Goal: Task Accomplishment & Management: Use online tool/utility

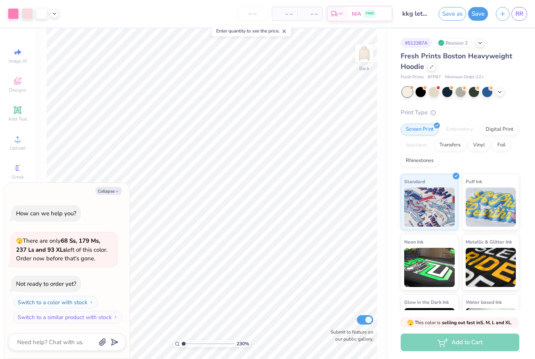
type input "1"
click at [116, 192] on polyline "button" at bounding box center [117, 191] width 2 height 1
type textarea "x"
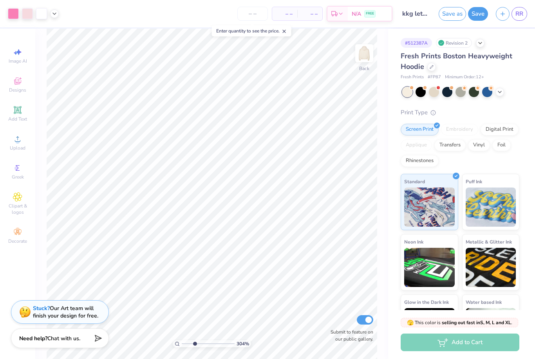
type input "3.11440641959067"
type input "0.23"
type input "0.19"
type input "5.89"
type input "3.79"
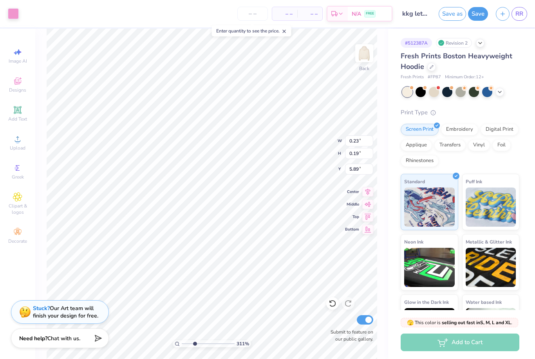
type input "4.61"
type input "3.11"
click at [14, 16] on div at bounding box center [13, 13] width 11 height 11
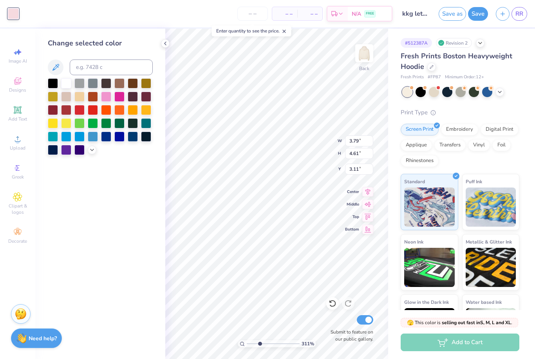
click at [102, 99] on div at bounding box center [106, 97] width 10 height 10
click at [108, 97] on div at bounding box center [106, 97] width 10 height 10
click at [331, 307] on icon at bounding box center [332, 303] width 7 height 7
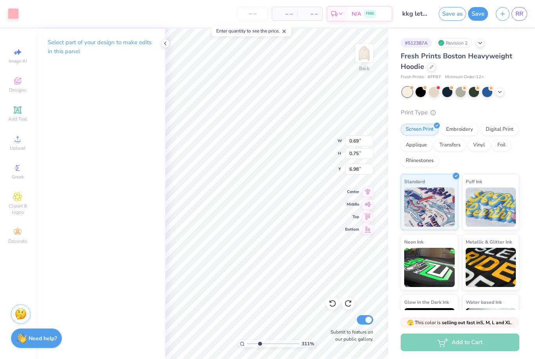
type input "0.69"
type input "0.75"
type input "6.98"
type input "0.19"
type input "0.21"
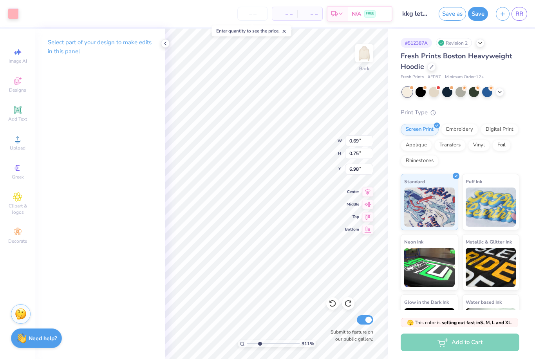
type input "7.22"
click at [43, 14] on div at bounding box center [41, 13] width 11 height 11
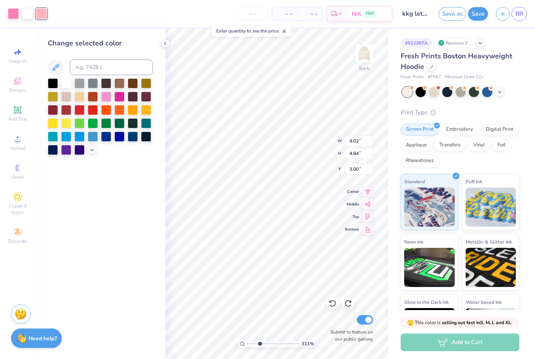
click at [93, 151] on polyline at bounding box center [91, 150] width 3 height 2
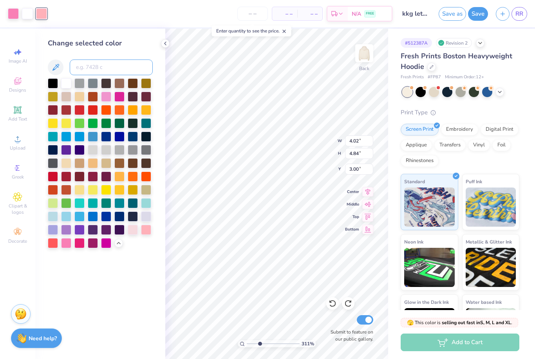
click at [93, 66] on input at bounding box center [111, 68] width 83 height 16
type input "211"
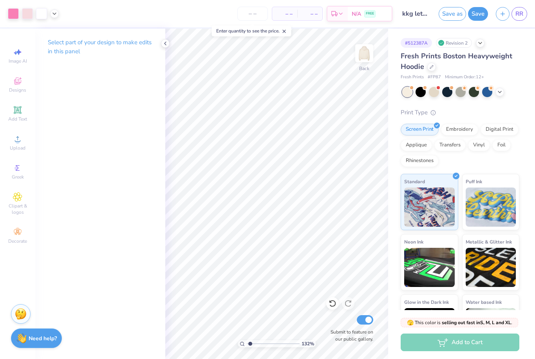
click at [335, 300] on icon at bounding box center [332, 303] width 8 height 8
click at [28, 13] on div at bounding box center [27, 13] width 11 height 11
type input "1.31564239295968"
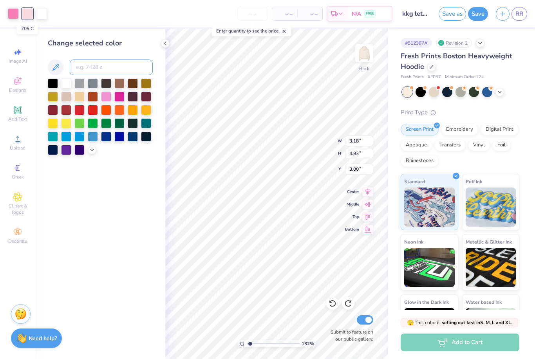
click at [89, 69] on input at bounding box center [111, 68] width 83 height 16
type input "211"
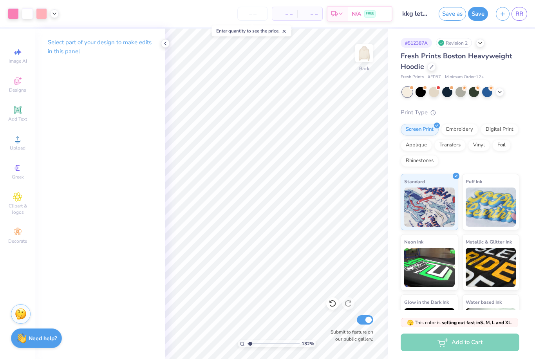
click at [328, 305] on icon at bounding box center [332, 303] width 8 height 8
click at [15, 16] on div at bounding box center [13, 13] width 11 height 11
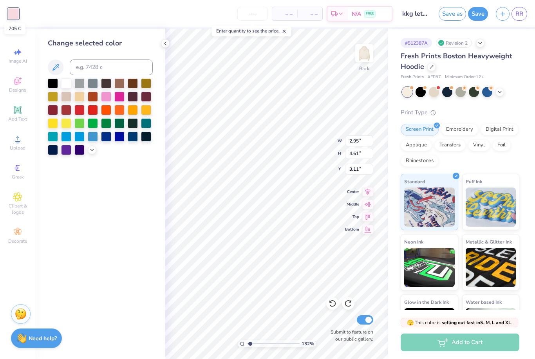
type input "1.31564239295968"
type input "0.32"
type input "0.16"
type input "5.86"
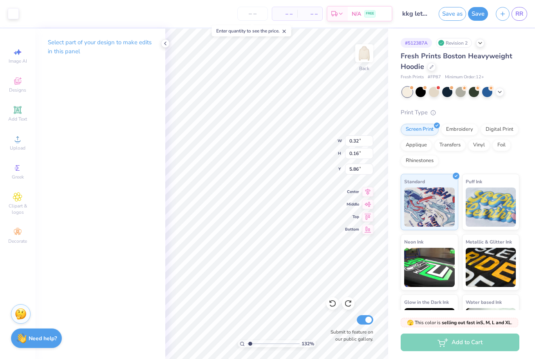
type input "1.31564239295968"
type input "3.79"
type input "4.61"
type input "3.11"
click at [13, 12] on div at bounding box center [13, 13] width 11 height 11
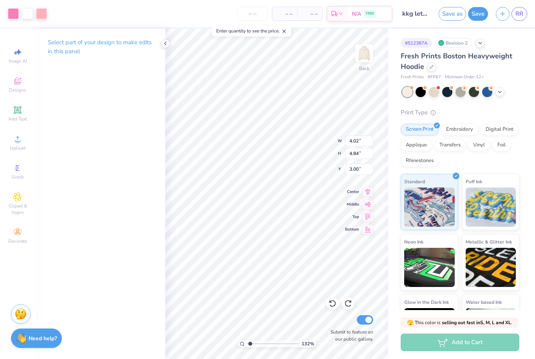
click at [38, 18] on div at bounding box center [41, 13] width 11 height 11
type input "1.31564239295968"
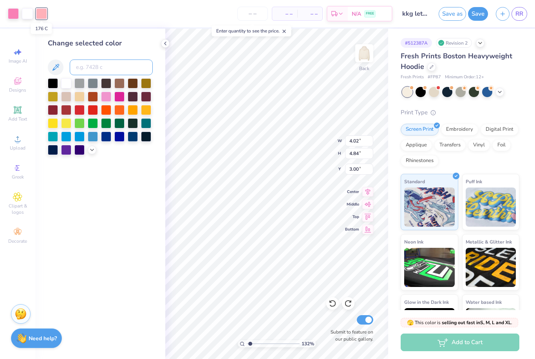
click at [94, 72] on input at bounding box center [111, 68] width 83 height 16
type input "705"
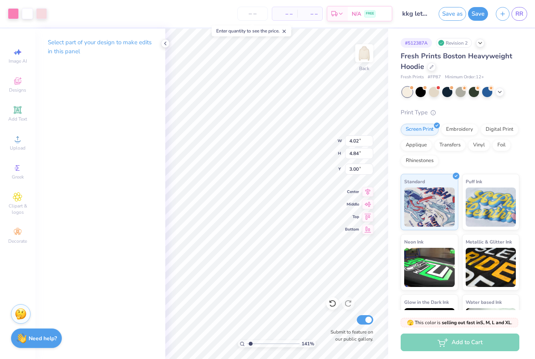
click at [45, 14] on div at bounding box center [41, 13] width 11 height 11
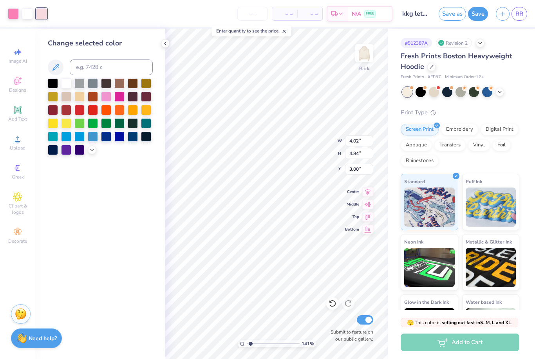
click at [94, 153] on icon at bounding box center [92, 150] width 6 height 6
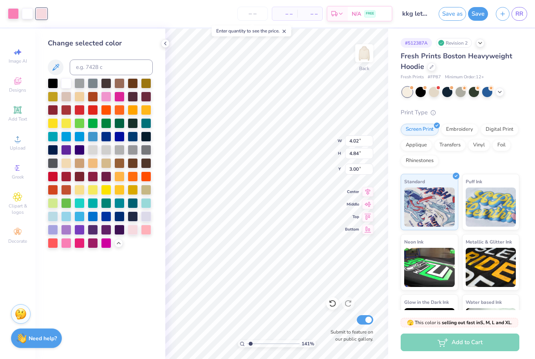
click at [145, 232] on div at bounding box center [146, 230] width 10 height 10
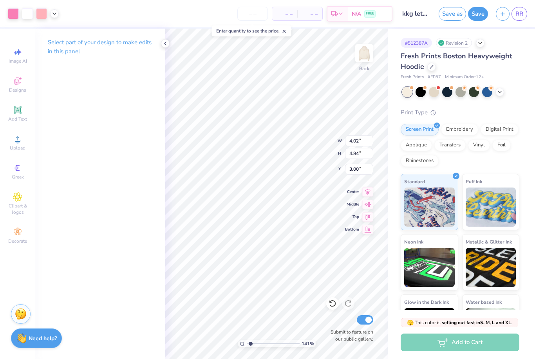
click at [46, 18] on div at bounding box center [41, 13] width 11 height 11
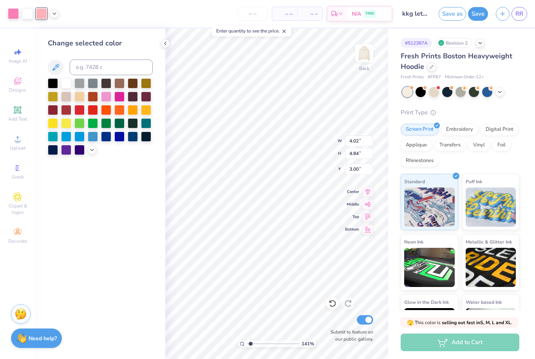
click at [92, 150] on icon at bounding box center [92, 150] width 6 height 6
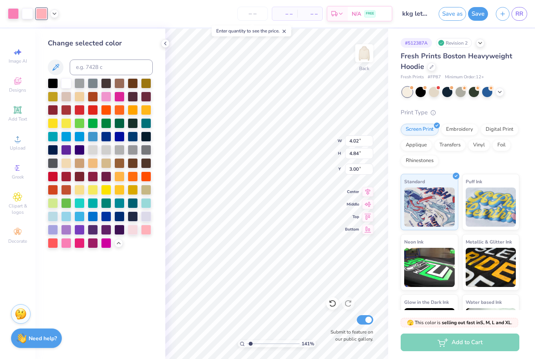
click at [68, 248] on div at bounding box center [66, 243] width 10 height 10
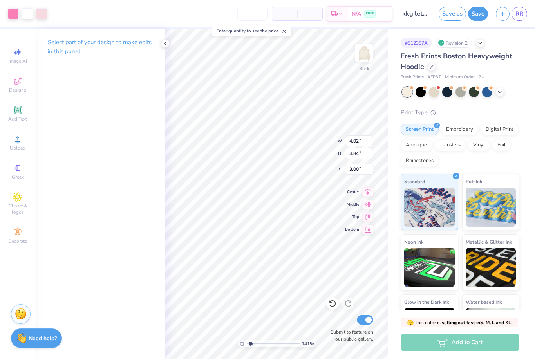
click at [41, 14] on div at bounding box center [41, 13] width 11 height 11
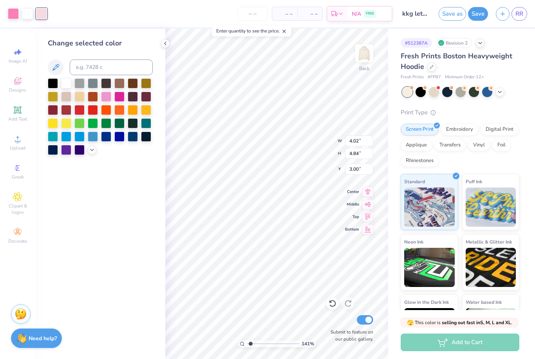
click at [91, 153] on icon at bounding box center [92, 150] width 6 height 6
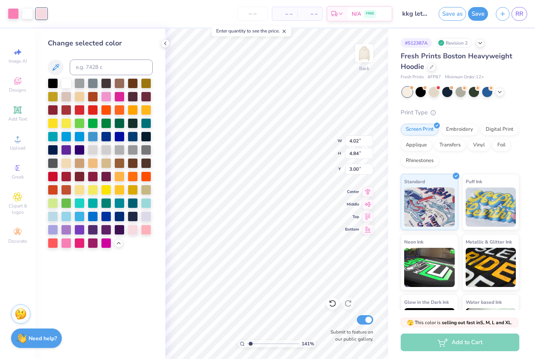
click at [134, 233] on div at bounding box center [133, 230] width 10 height 10
click at [14, 15] on div at bounding box center [13, 13] width 11 height 11
click at [135, 233] on div at bounding box center [133, 230] width 10 height 10
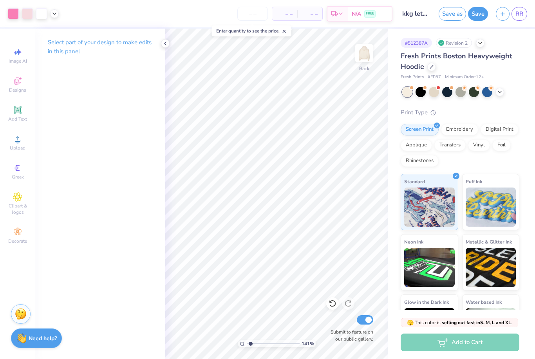
click at [336, 300] on icon at bounding box center [332, 303] width 8 height 8
click at [334, 304] on icon at bounding box center [332, 303] width 8 height 8
click at [47, 18] on div at bounding box center [41, 13] width 11 height 11
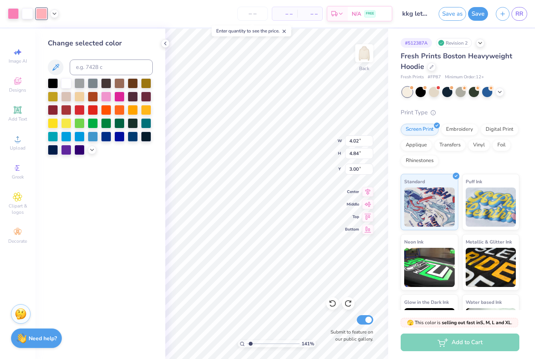
click at [56, 14] on icon at bounding box center [54, 14] width 6 height 6
click at [90, 150] on icon at bounding box center [92, 150] width 6 height 6
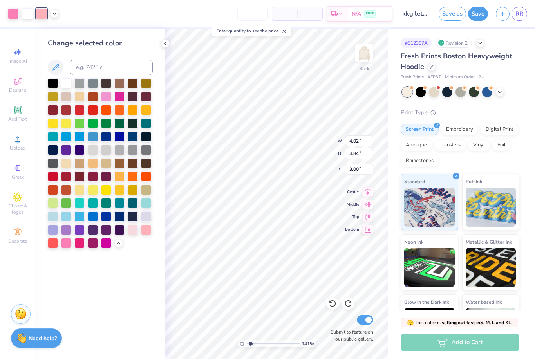
click at [121, 271] on div "Change selected color" at bounding box center [100, 194] width 130 height 330
click at [163, 47] on div at bounding box center [165, 43] width 9 height 9
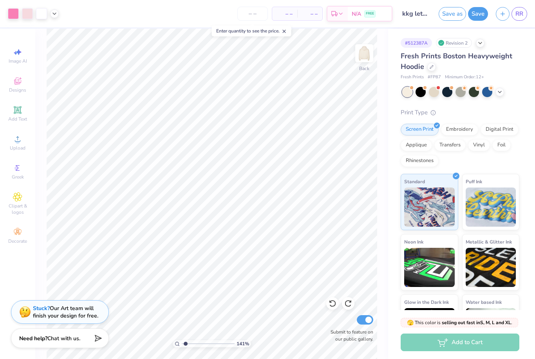
click at [521, 18] on link "RR" at bounding box center [519, 14] width 16 height 14
click at [520, 15] on span "RR" at bounding box center [519, 13] width 8 height 9
type input "1.412646980353"
click at [516, 16] on span "RR" at bounding box center [519, 13] width 8 height 9
click at [514, 13] on link "RR" at bounding box center [519, 14] width 16 height 14
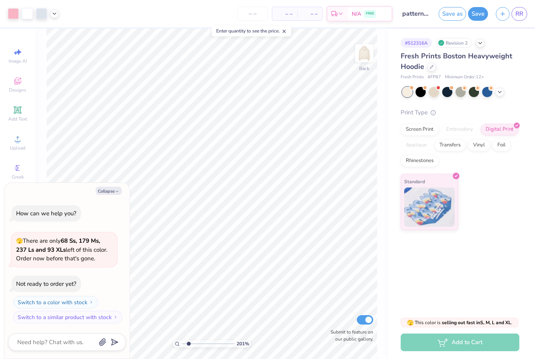
type input "2.01218664901866"
click at [112, 194] on button "Collapse" at bounding box center [109, 191] width 26 height 8
type textarea "x"
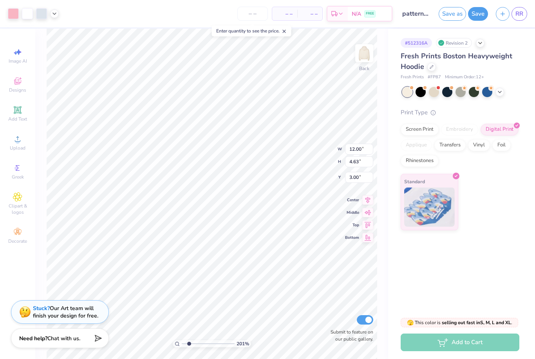
click at [58, 15] on div at bounding box center [54, 13] width 9 height 9
click at [14, 15] on div at bounding box center [13, 13] width 11 height 11
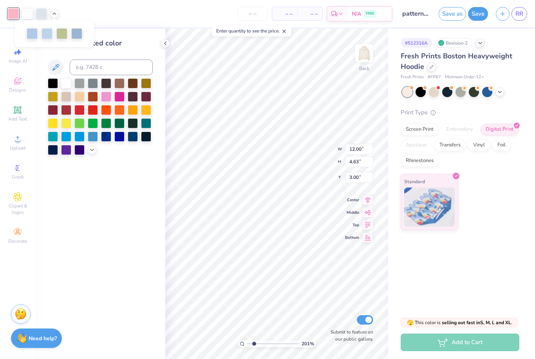
click at [91, 153] on icon at bounding box center [92, 150] width 6 height 6
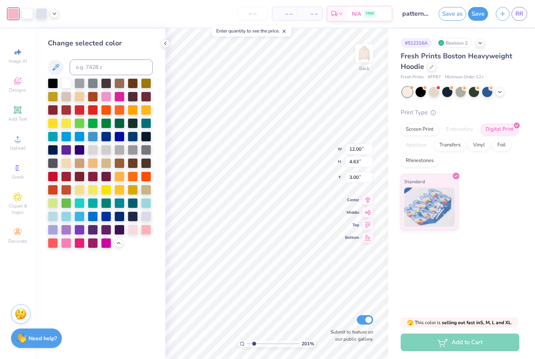
click at [143, 228] on div at bounding box center [146, 230] width 10 height 10
click at [70, 242] on div at bounding box center [66, 243] width 10 height 10
type input "2.01218664901866"
click at [92, 277] on div "Change selected color" at bounding box center [100, 194] width 130 height 330
click at [57, 16] on icon at bounding box center [54, 14] width 6 height 6
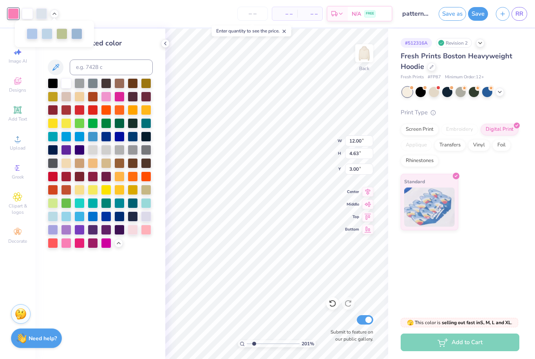
click at [54, 14] on icon at bounding box center [54, 14] width 6 height 6
click at [77, 13] on div "– – Per Item – – Total Est. Delivery N/A FREE" at bounding box center [228, 13] width 330 height 27
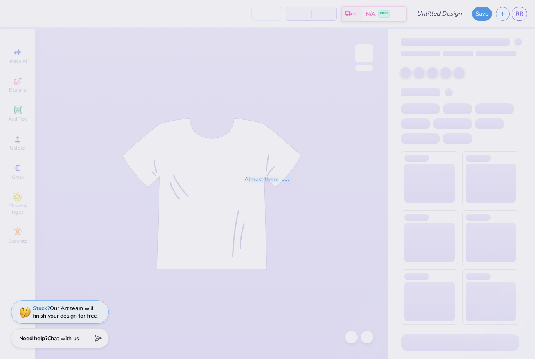
type input "40"
type input "kappa pattern"
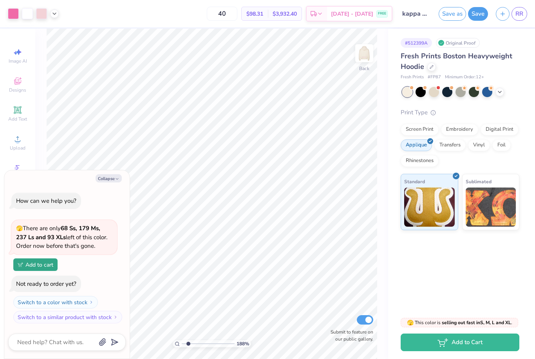
click at [14, 15] on div at bounding box center [13, 13] width 11 height 11
type input "1.87914288715994"
type textarea "x"
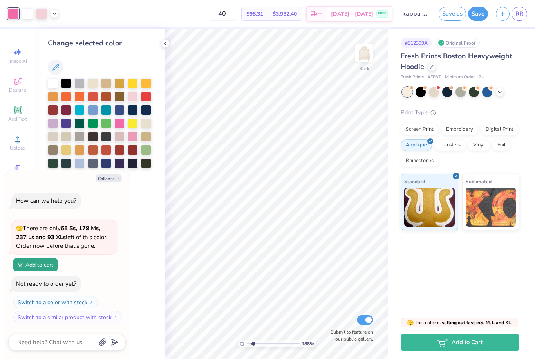
click at [166, 44] on icon at bounding box center [165, 43] width 6 height 6
type input "1.87914288715994"
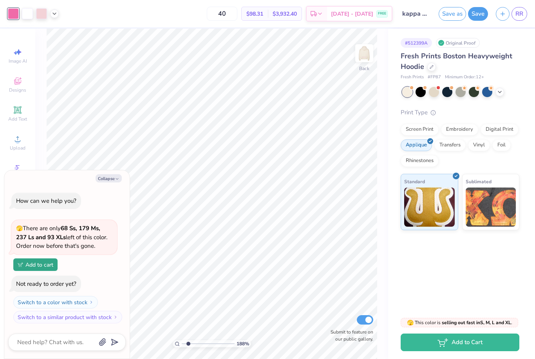
click at [124, 177] on div "Collapse" at bounding box center [66, 178] width 117 height 8
click at [112, 179] on button "Collapse" at bounding box center [109, 178] width 26 height 8
type textarea "x"
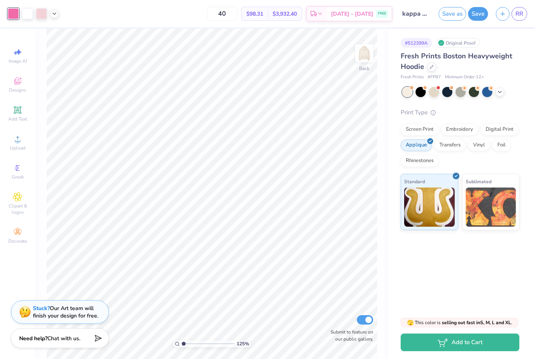
type input "1"
type input "5.10"
click at [332, 300] on icon at bounding box center [332, 303] width 8 height 8
click at [516, 14] on span "RR" at bounding box center [519, 13] width 8 height 9
click at [381, 207] on div "100 % Back Submit to feature on our public gallery." at bounding box center [211, 194] width 353 height 330
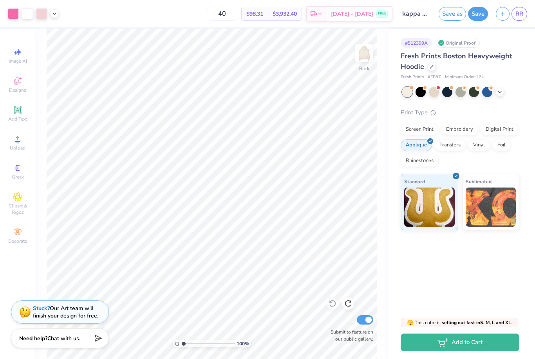
click at [381, 220] on div "100 % Back Submit to feature on our public gallery." at bounding box center [211, 194] width 353 height 330
click at [360, 54] on img at bounding box center [364, 53] width 16 height 16
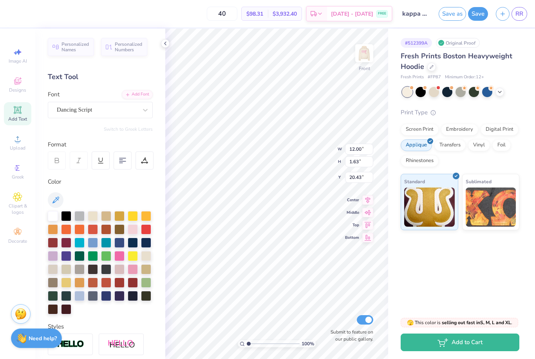
click at [17, 319] on img at bounding box center [21, 314] width 12 height 12
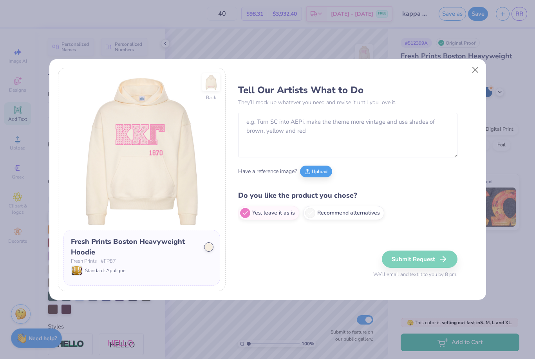
click at [214, 91] on img at bounding box center [211, 82] width 18 height 18
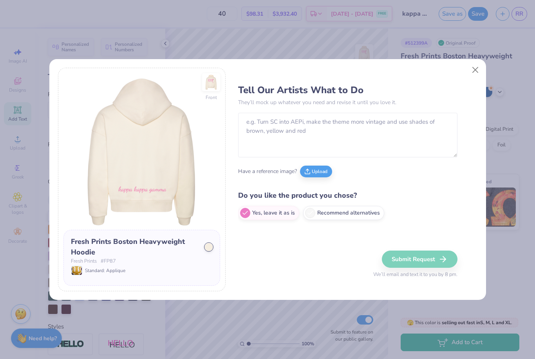
click at [319, 174] on button "Upload" at bounding box center [316, 172] width 32 height 12
click at [317, 168] on button "Upload" at bounding box center [316, 172] width 32 height 12
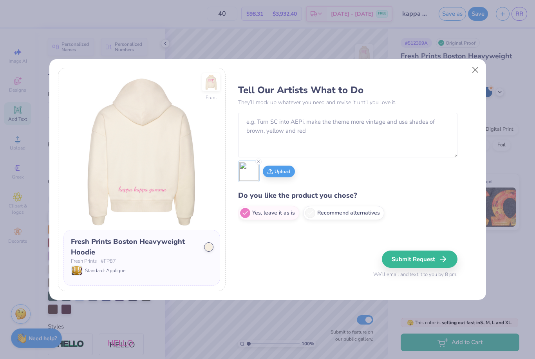
click at [258, 165] on div at bounding box center [258, 162] width 6 height 6
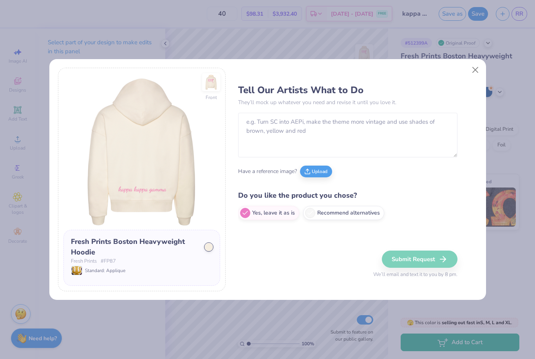
click at [316, 172] on button "Upload" at bounding box center [316, 172] width 32 height 12
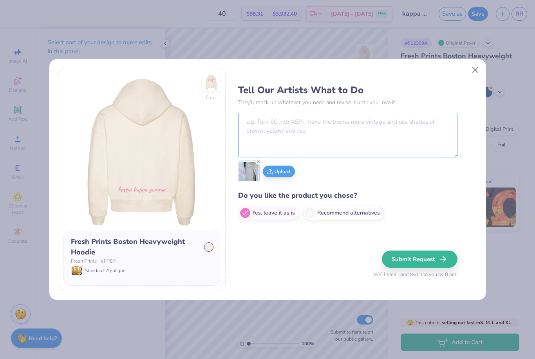
click at [357, 120] on textarea at bounding box center [347, 135] width 219 height 45
type textarea "Make the kappa kappa gamma lettering match the lettering in the photo."
click at [445, 259] on line "button" at bounding box center [442, 259] width 5 height 0
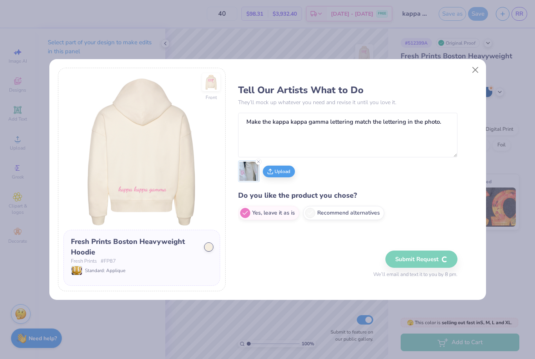
click at [473, 70] on button "Close" at bounding box center [474, 69] width 15 height 15
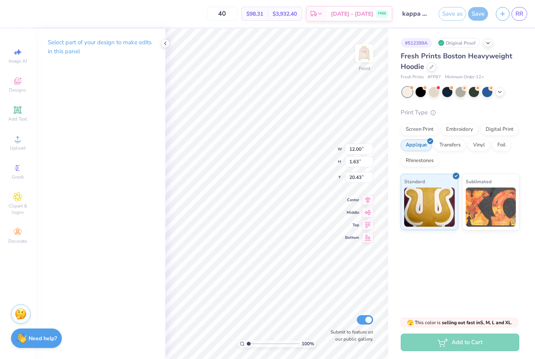
click at [361, 60] on img at bounding box center [364, 53] width 16 height 16
click at [168, 45] on icon at bounding box center [165, 43] width 6 height 6
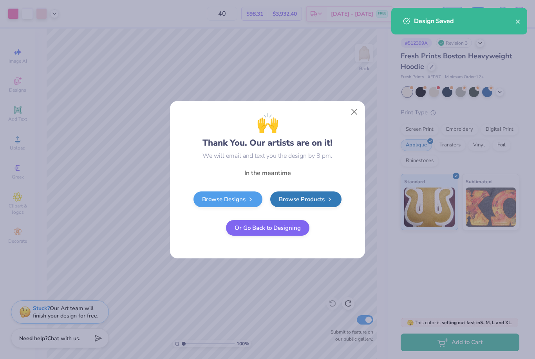
click at [354, 112] on button "Close" at bounding box center [354, 111] width 15 height 15
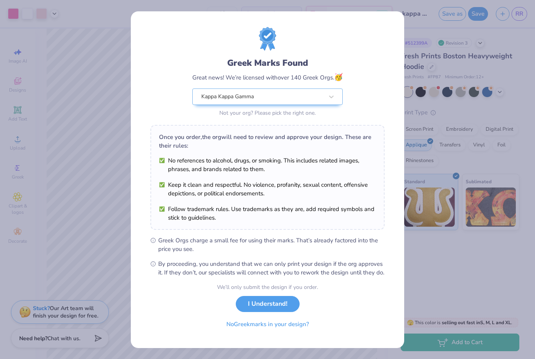
click at [279, 310] on button "I Understand!" at bounding box center [268, 304] width 64 height 16
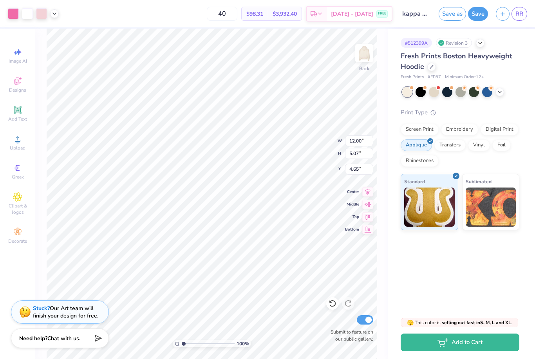
type input "3.00"
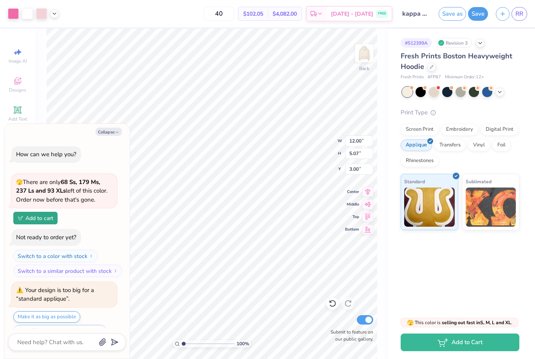
scroll to position [17, 0]
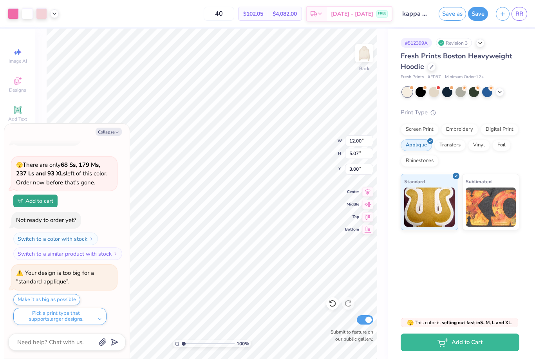
type textarea "x"
type input "4.22"
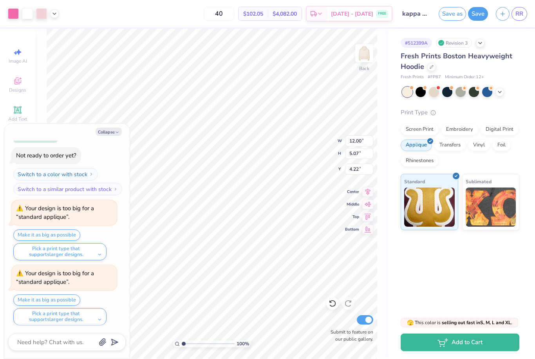
type textarea "x"
type input "5.98"
click at [63, 295] on button "Make it as big as possible" at bounding box center [46, 299] width 67 height 11
type textarea "x"
type input "4.22"
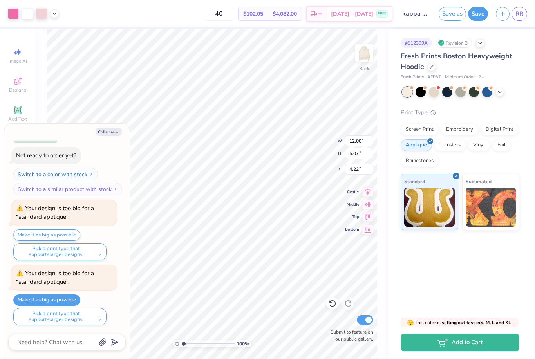
click at [60, 295] on button "Make it as big as possible" at bounding box center [46, 299] width 67 height 11
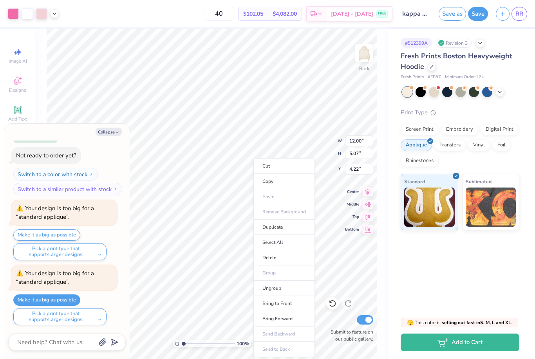
scroll to position [146, 0]
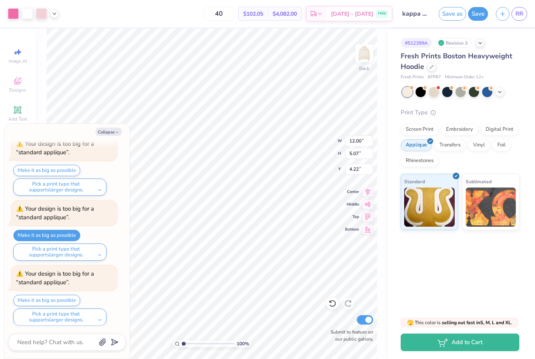
type textarea "x"
type input "7.56"
type input "3.19"
click at [71, 295] on button "Make it as big as possible" at bounding box center [46, 300] width 67 height 11
type textarea "x"
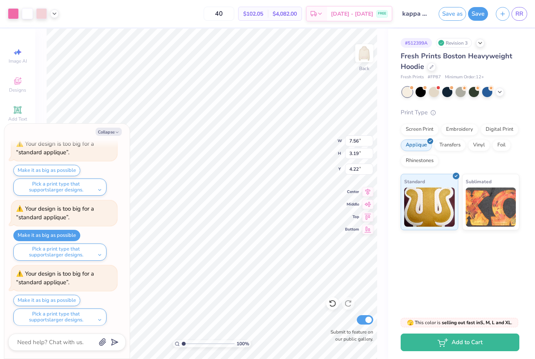
type input "12.00"
type input "5.07"
click at [332, 299] on div at bounding box center [332, 303] width 13 height 13
click at [333, 301] on icon at bounding box center [332, 303] width 7 height 7
type textarea "x"
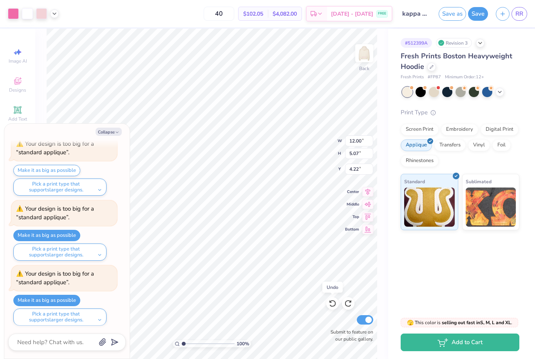
type input "7.56"
type input "3.19"
click at [333, 304] on icon at bounding box center [332, 303] width 8 height 8
type textarea "x"
type input "12.00"
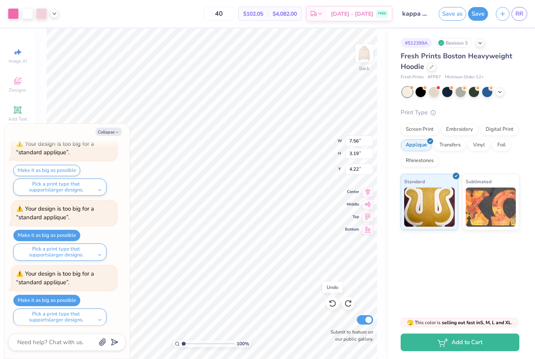
type input "5.07"
click at [335, 301] on icon at bounding box center [332, 303] width 8 height 8
click at [334, 301] on icon at bounding box center [332, 303] width 7 height 7
type textarea "x"
type input "5.98"
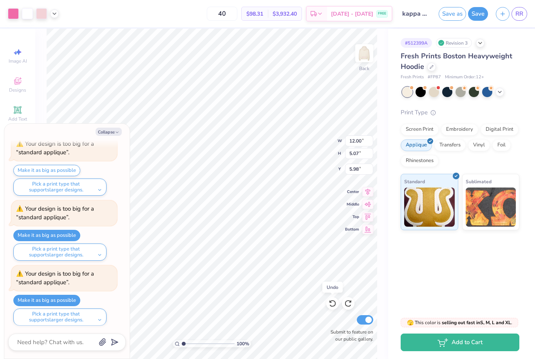
click at [335, 301] on icon at bounding box center [332, 303] width 8 height 8
type textarea "x"
type input "4.22"
click at [334, 306] on icon at bounding box center [332, 303] width 7 height 7
type textarea "x"
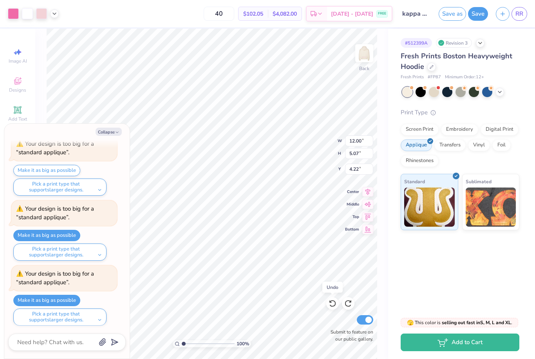
type input "3.00"
click at [336, 308] on div at bounding box center [332, 303] width 13 height 13
click at [106, 130] on button "Collapse" at bounding box center [109, 132] width 26 height 8
type textarea "x"
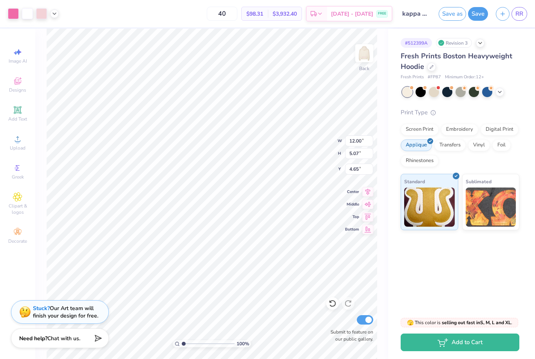
type input "4.22"
click at [332, 304] on icon at bounding box center [332, 303] width 8 height 8
type input "4.22"
click at [477, 13] on button "Save" at bounding box center [478, 14] width 20 height 14
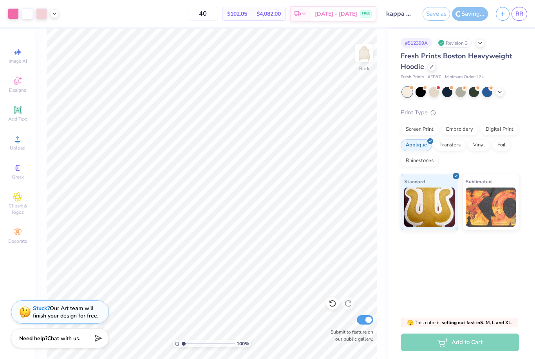
click at [500, 91] on polyline at bounding box center [499, 92] width 3 height 2
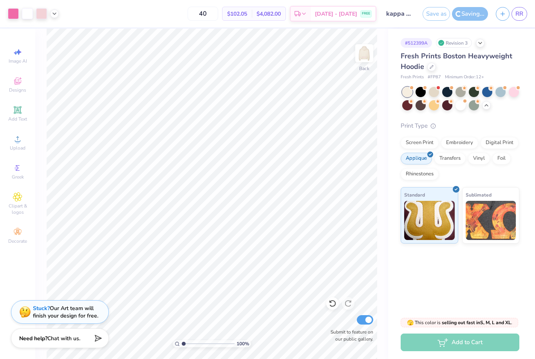
click at [505, 88] on span at bounding box center [504, 88] width 4 height 4
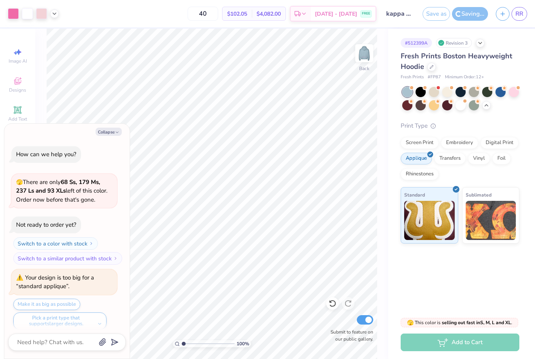
scroll to position [235, 0]
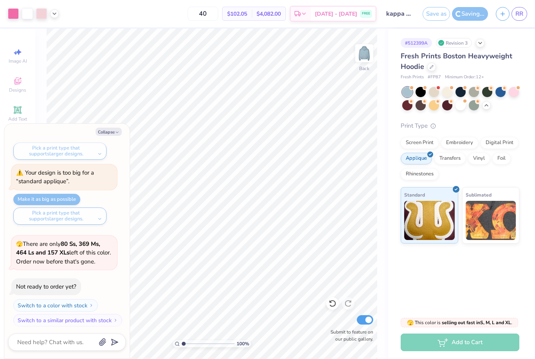
click at [512, 92] on div at bounding box center [514, 92] width 10 height 10
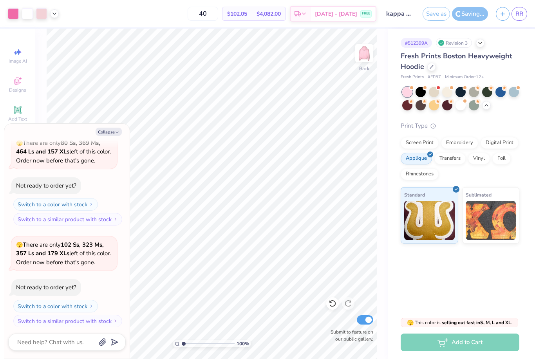
click at [114, 129] on button "Collapse" at bounding box center [109, 132] width 26 height 8
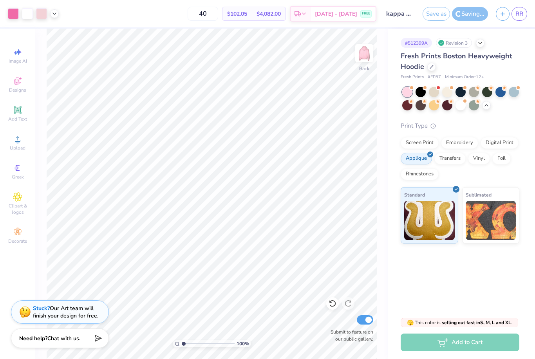
click at [452, 89] on div at bounding box center [447, 92] width 10 height 10
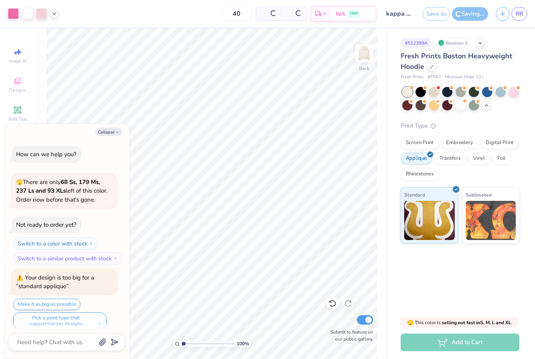
scroll to position [437, 0]
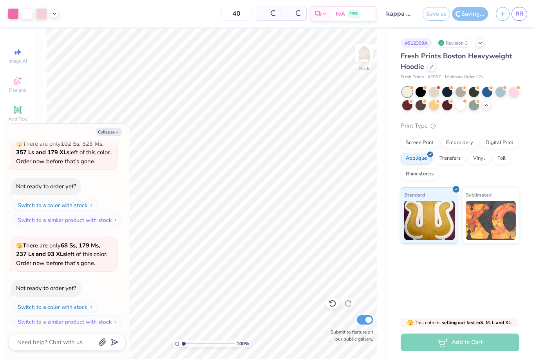
click at [518, 13] on span "RR" at bounding box center [519, 13] width 8 height 9
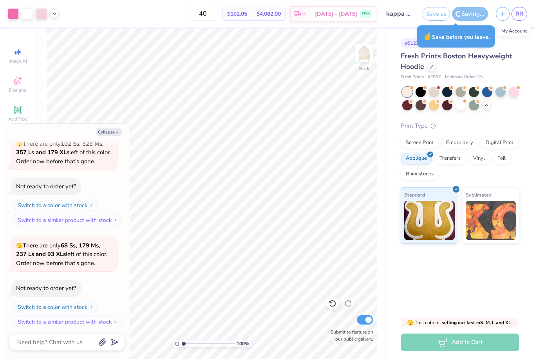
click at [105, 132] on button "Collapse" at bounding box center [109, 132] width 26 height 8
type textarea "x"
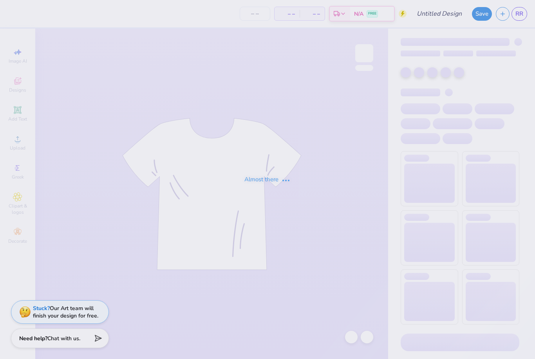
type input "pattern kkg"
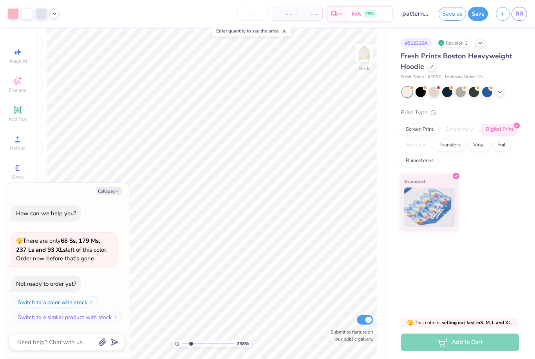
click at [420, 141] on div "Applique" at bounding box center [415, 145] width 31 height 12
click at [495, 185] on div "Standard" at bounding box center [459, 202] width 119 height 56
click at [453, 180] on div "Standard" at bounding box center [429, 202] width 58 height 56
type input "2.37763757831356"
click at [115, 195] on button "Collapse" at bounding box center [109, 191] width 26 height 8
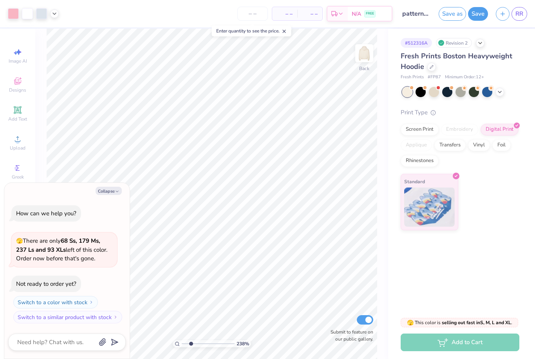
type textarea "x"
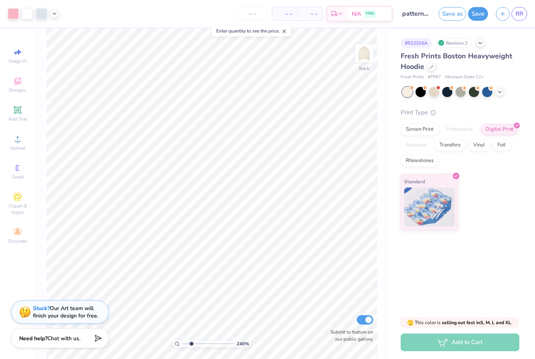
type input "2.4977180034358"
click at [463, 267] on div "# 512316A Revision 2 Fresh Prints Boston Heavyweight Hoodie Fresh Prints # FP87…" at bounding box center [461, 169] width 147 height 281
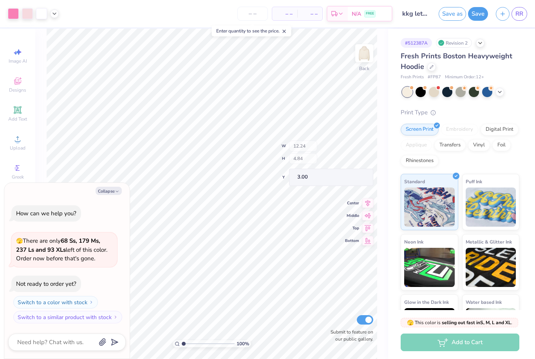
type textarea "x"
type input "2.34111416937025"
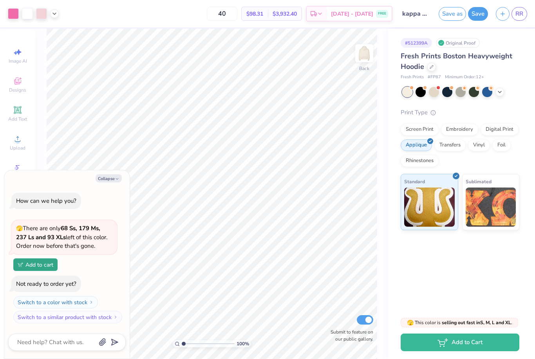
click at [108, 180] on button "Collapse" at bounding box center [109, 178] width 26 height 8
type textarea "x"
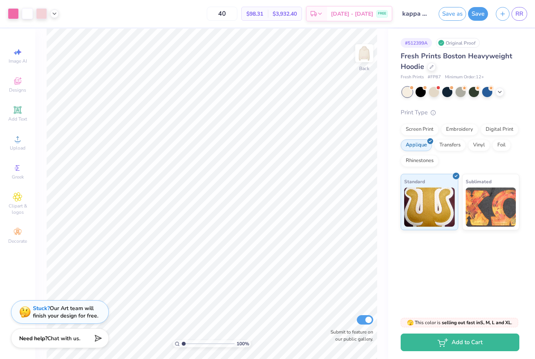
click at [26, 308] on img at bounding box center [25, 312] width 12 height 12
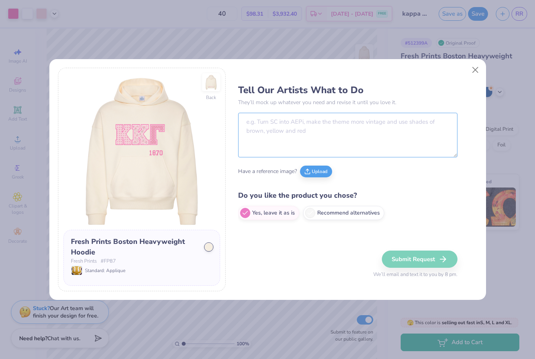
click at [345, 124] on textarea at bounding box center [347, 135] width 219 height 45
click at [390, 118] on textarea "Make the first K look like checkers." at bounding box center [347, 135] width 219 height 45
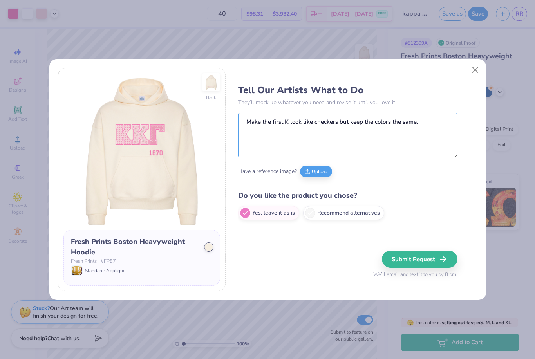
type textarea "Make the first K look like checkers but keep the colors the same."
click at [315, 172] on button "Upload" at bounding box center [316, 172] width 32 height 12
click at [442, 261] on icon "button" at bounding box center [442, 258] width 9 height 9
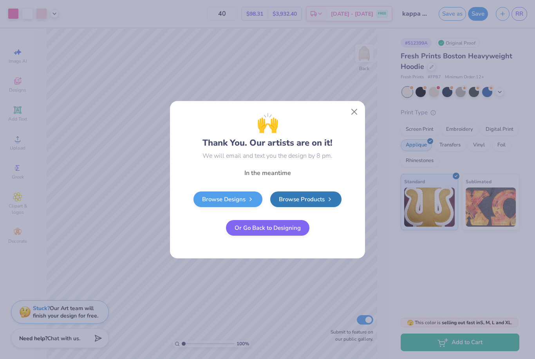
click at [281, 224] on button "Or Go Back to Designing" at bounding box center [267, 228] width 83 height 16
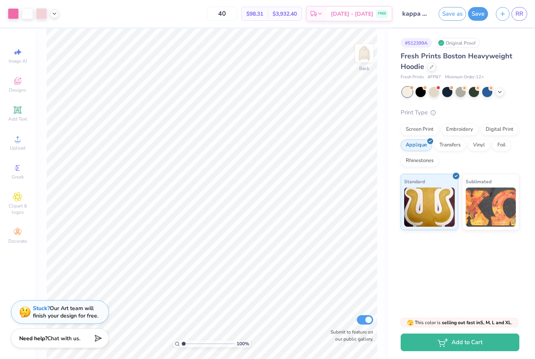
click at [24, 307] on img at bounding box center [25, 312] width 12 height 12
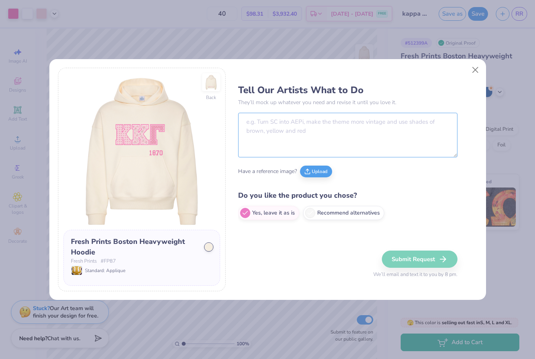
click at [352, 133] on textarea at bounding box center [347, 135] width 219 height 45
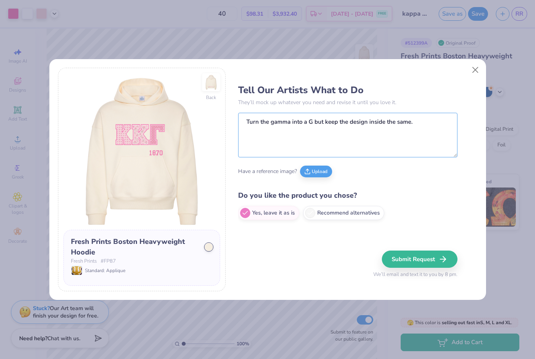
type textarea "Turn the gamma into a G but keep the design inside the same."
click at [435, 259] on button "Submit Request" at bounding box center [420, 259] width 76 height 17
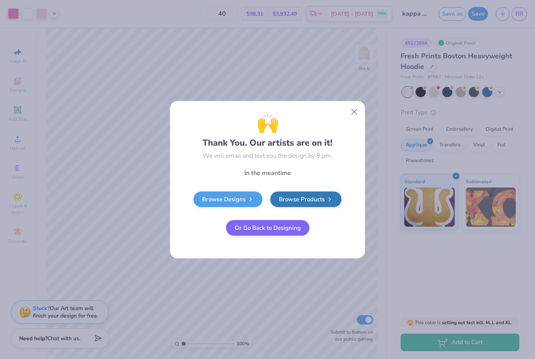
click at [285, 228] on button "Or Go Back to Designing" at bounding box center [267, 228] width 83 height 16
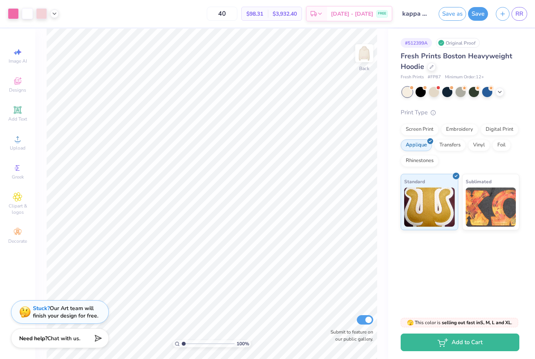
click at [518, 9] on span "RR" at bounding box center [519, 13] width 8 height 9
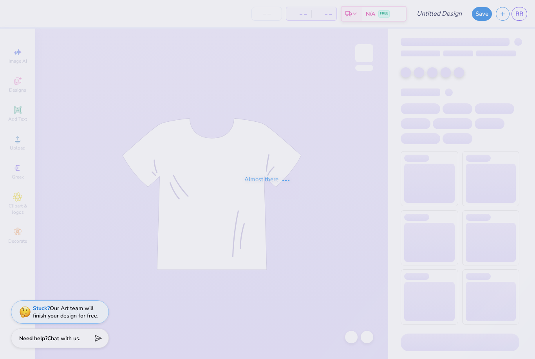
type input "[PERSON_NAME] : [US_STATE] Tech"
type input "24"
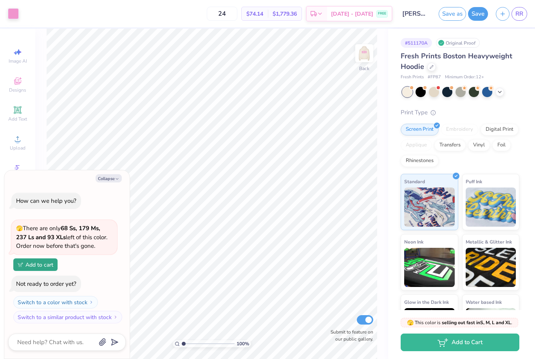
click at [117, 179] on icon "button" at bounding box center [117, 179] width 5 height 5
type textarea "x"
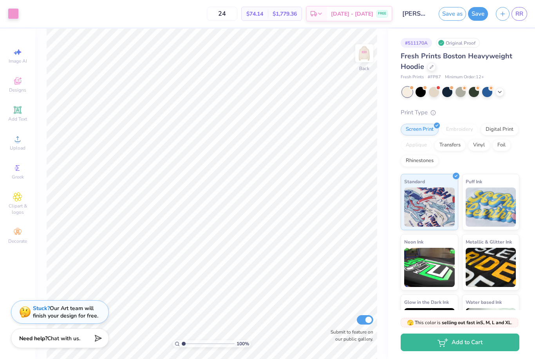
click at [360, 54] on img at bounding box center [364, 53] width 16 height 16
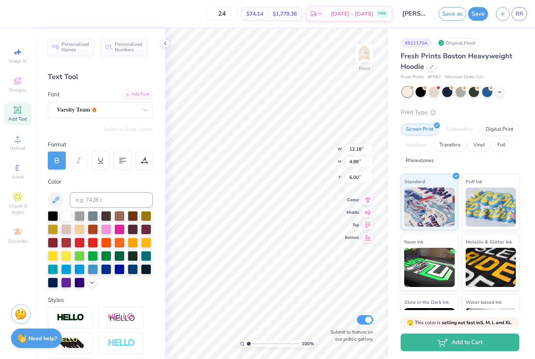
type textarea "k"
click at [135, 205] on input at bounding box center [111, 200] width 83 height 16
click at [91, 287] on div at bounding box center [100, 249] width 105 height 77
click at [94, 287] on div at bounding box center [92, 282] width 9 height 9
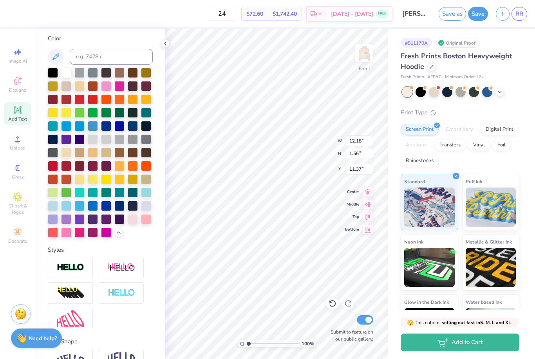
scroll to position [151, 0]
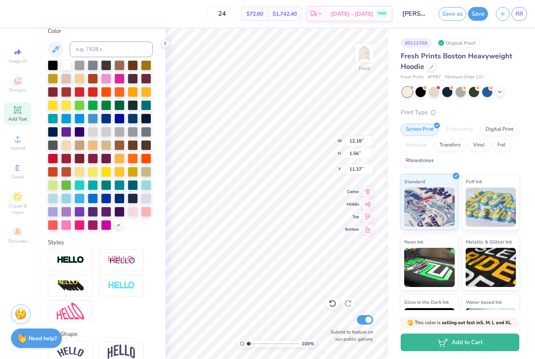
click at [70, 222] on div at bounding box center [66, 225] width 10 height 10
click at [366, 57] on img at bounding box center [364, 53] width 16 height 16
click at [368, 58] on img at bounding box center [364, 53] width 16 height 16
type input "17.09"
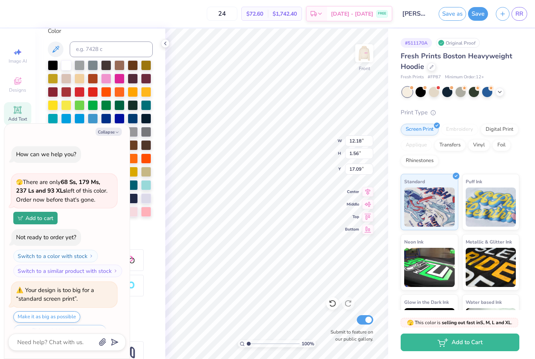
scroll to position [17, 0]
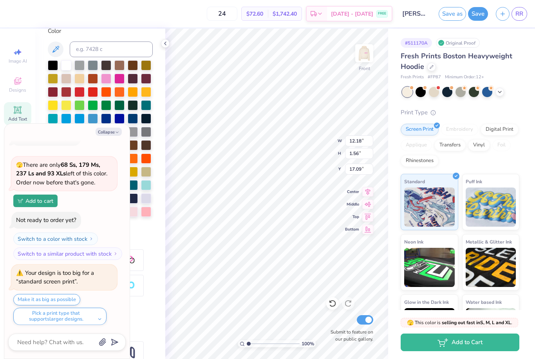
type textarea "x"
type input "14.49"
type input "1.86"
type textarea "x"
type input "21.60"
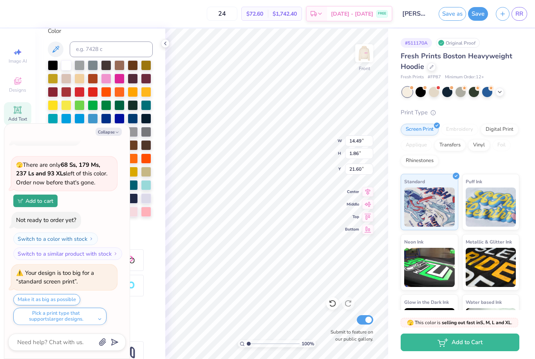
click at [117, 130] on icon "button" at bounding box center [117, 132] width 5 height 5
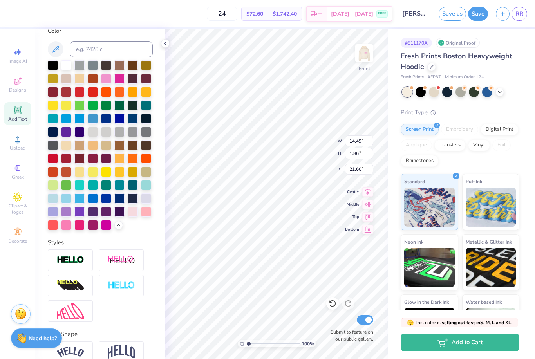
click at [112, 128] on button "Collapse" at bounding box center [109, 132] width 26 height 8
type textarea "x"
click at [106, 128] on div at bounding box center [106, 132] width 10 height 10
click at [328, 303] on div at bounding box center [332, 303] width 13 height 13
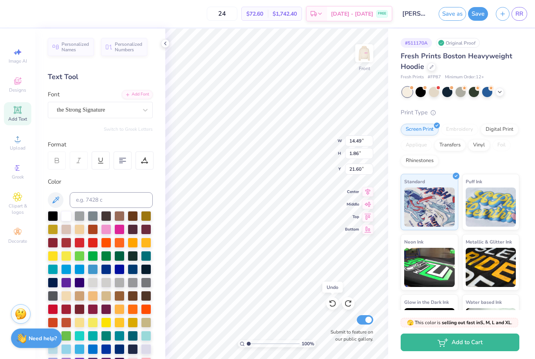
scroll to position [0, 0]
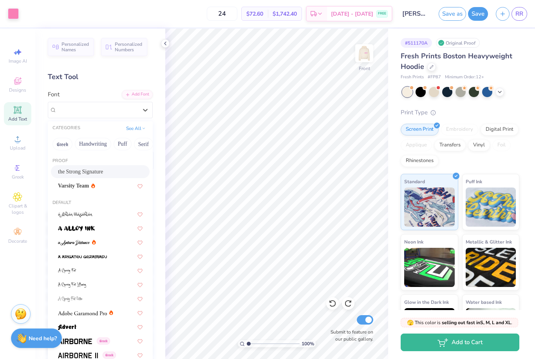
click at [476, 15] on button "Save" at bounding box center [478, 14] width 20 height 14
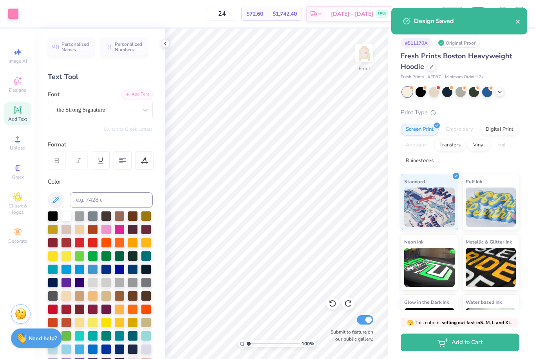
click at [518, 23] on icon "close" at bounding box center [517, 21] width 5 height 6
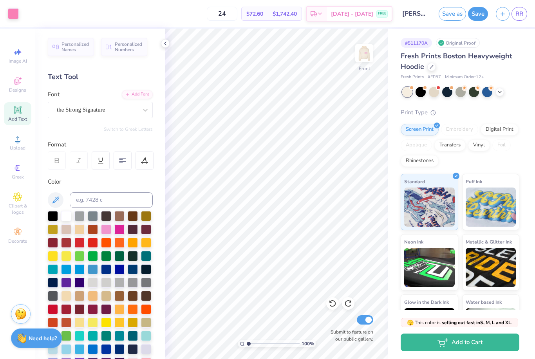
click at [520, 16] on span "RR" at bounding box center [519, 13] width 8 height 9
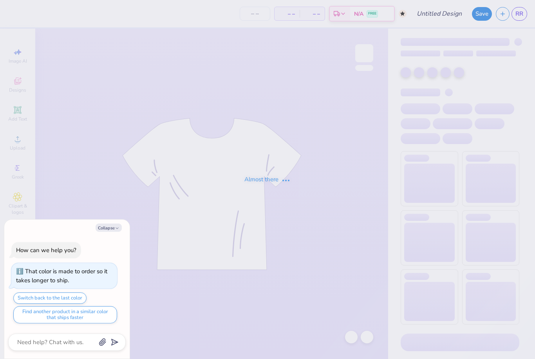
type textarea "x"
type input "shorts alt"
type input "50"
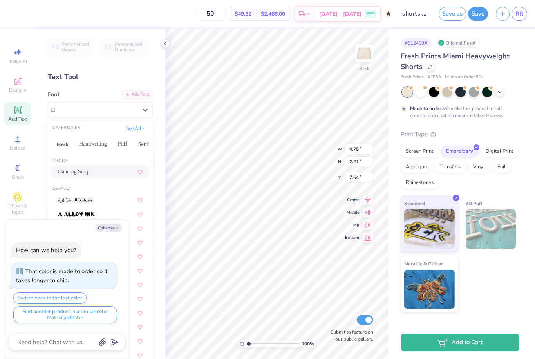
type textarea "x"
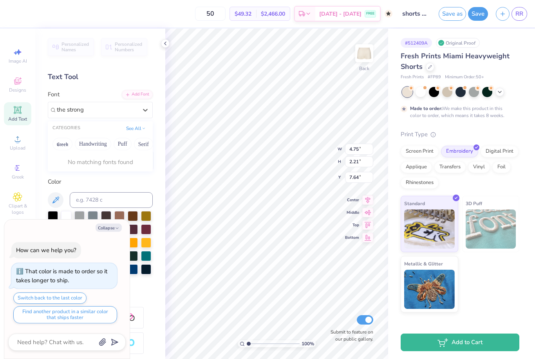
type input "the strong"
click at [109, 232] on button "Collapse" at bounding box center [109, 228] width 26 height 8
type textarea "x"
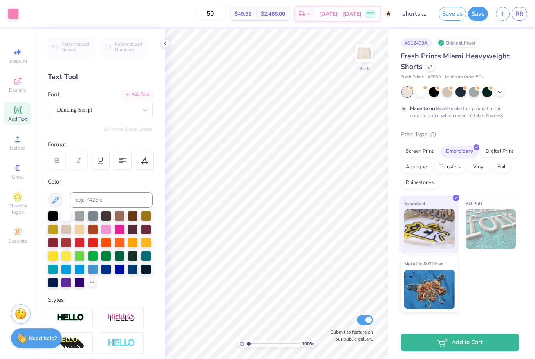
click at [521, 173] on div "# 512409A Original Proof Fresh Prints Miami Heavyweight Shorts Fresh Prints # F…" at bounding box center [461, 171] width 147 height 284
click at [519, 13] on span "RR" at bounding box center [519, 13] width 8 height 9
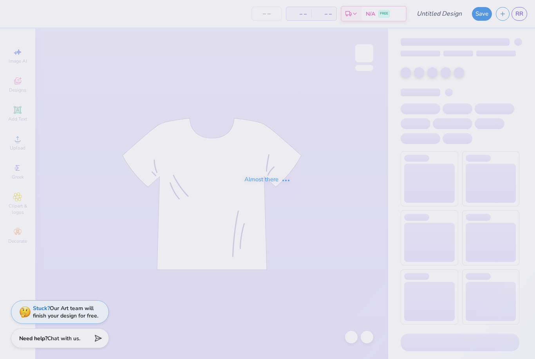
type input "[PERSON_NAME] : [US_STATE] Tech"
type input "24"
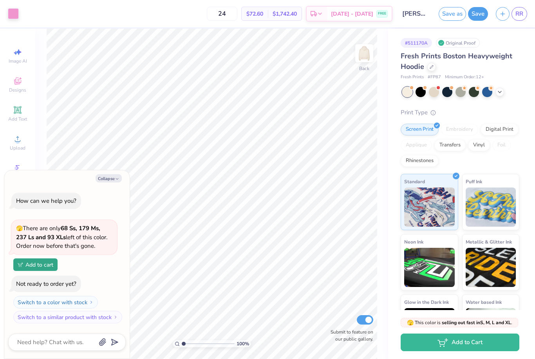
click at [121, 179] on button "Collapse" at bounding box center [109, 178] width 26 height 8
type textarea "x"
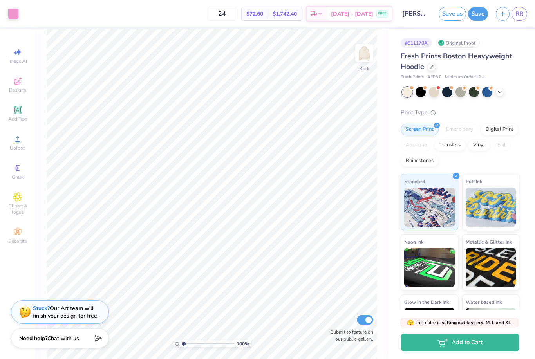
click at [363, 54] on img at bounding box center [364, 53] width 16 height 16
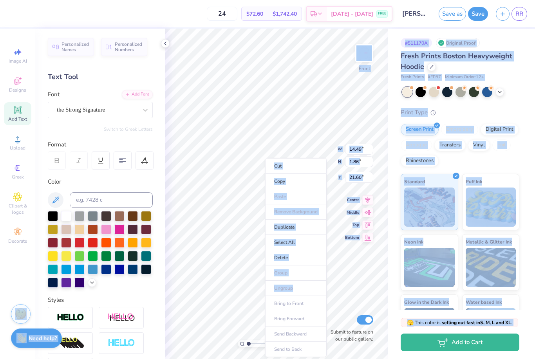
click at [301, 180] on li "Copy" at bounding box center [295, 181] width 61 height 15
